Goal: Information Seeking & Learning: Learn about a topic

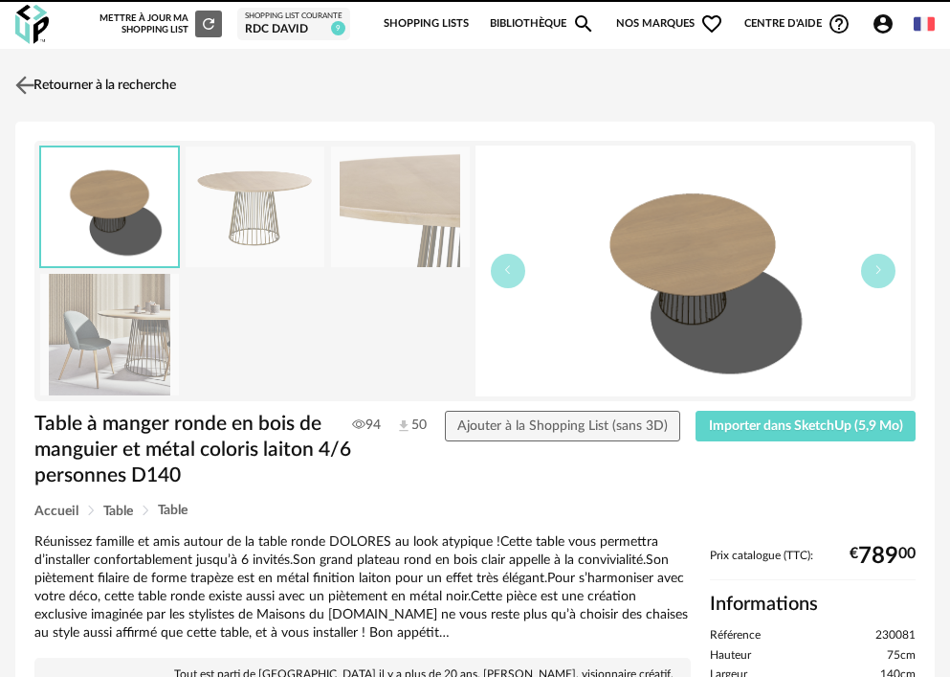
click at [131, 87] on link "Retourner à la recherche" at bounding box center [94, 85] width 166 height 42
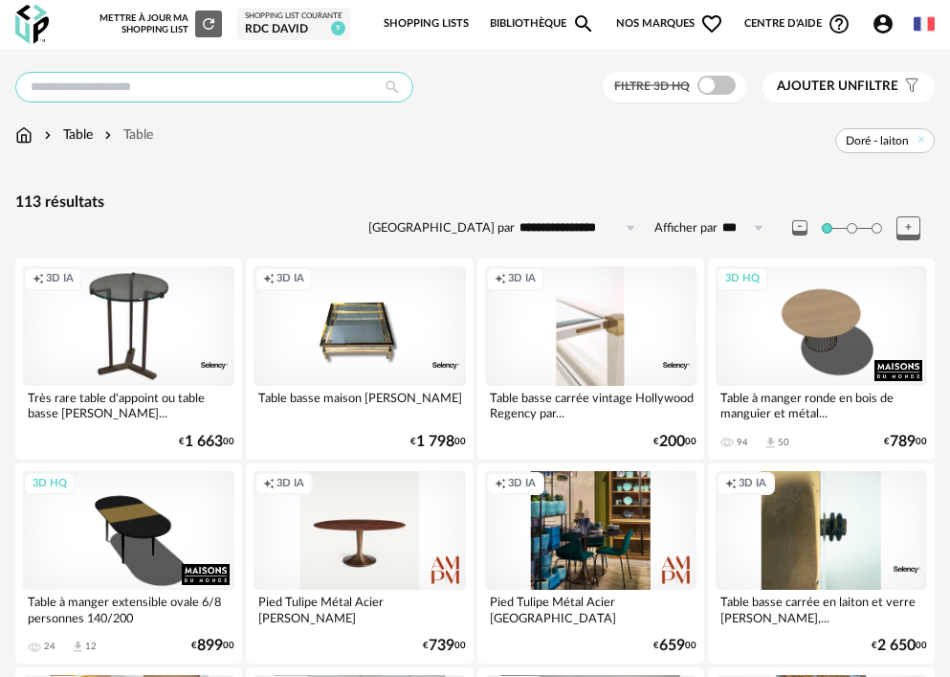
click at [167, 87] on input "text" at bounding box center [214, 87] width 398 height 31
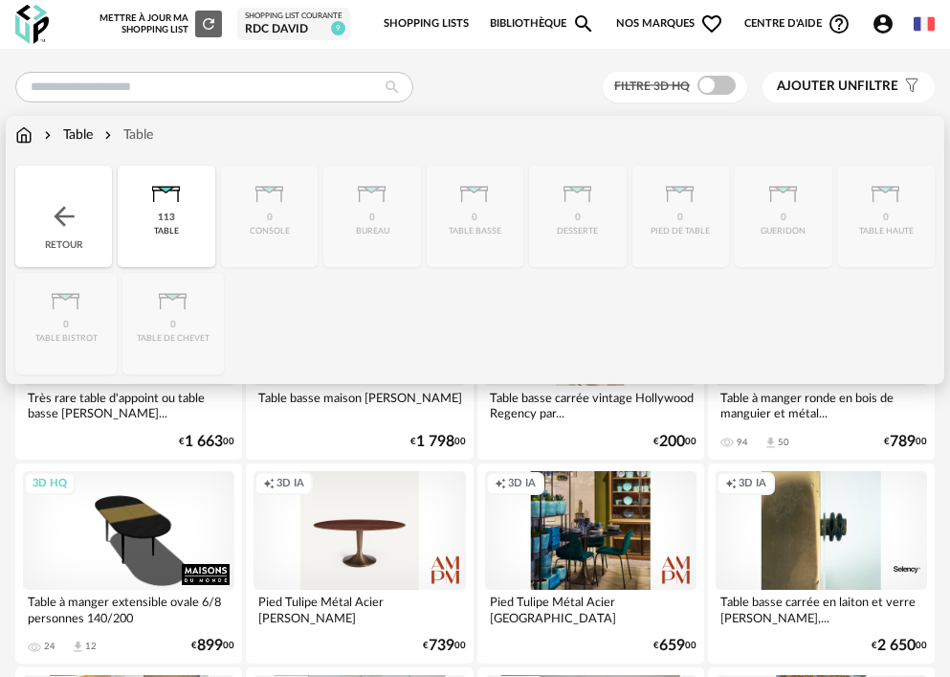
click at [27, 135] on img at bounding box center [23, 134] width 17 height 19
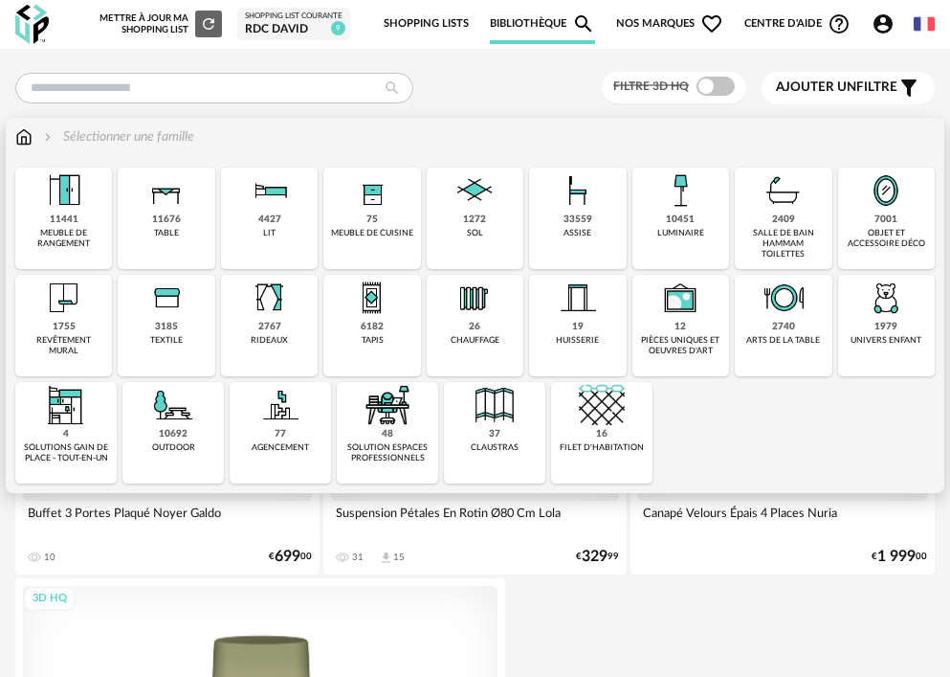
click at [389, 204] on img at bounding box center [372, 190] width 46 height 46
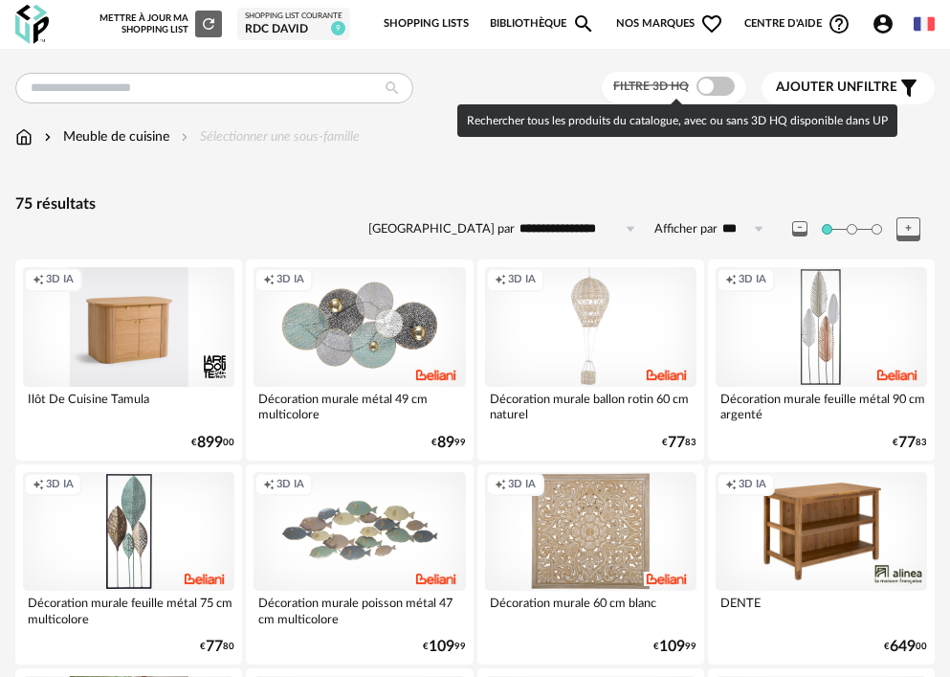
click at [721, 85] on span at bounding box center [716, 86] width 38 height 19
